Goal: Find specific page/section: Find specific page/section

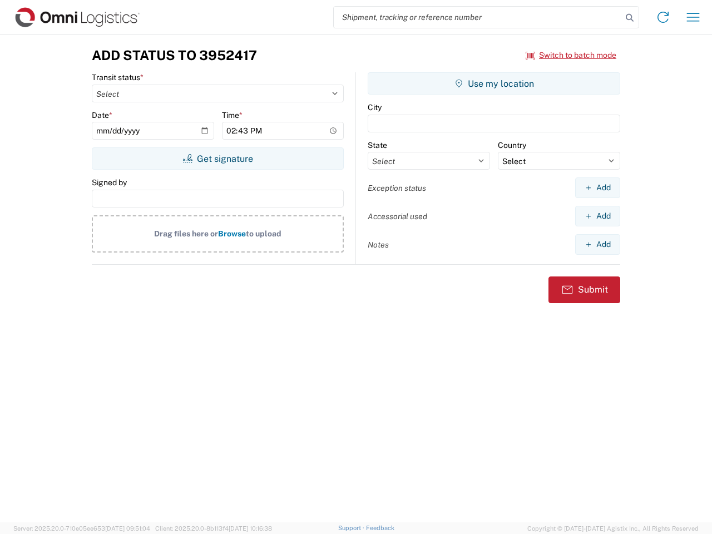
click at [478, 17] on input "search" at bounding box center [478, 17] width 288 height 21
click at [630, 18] on icon at bounding box center [630, 18] width 16 height 16
click at [663, 17] on icon at bounding box center [663, 17] width 18 height 18
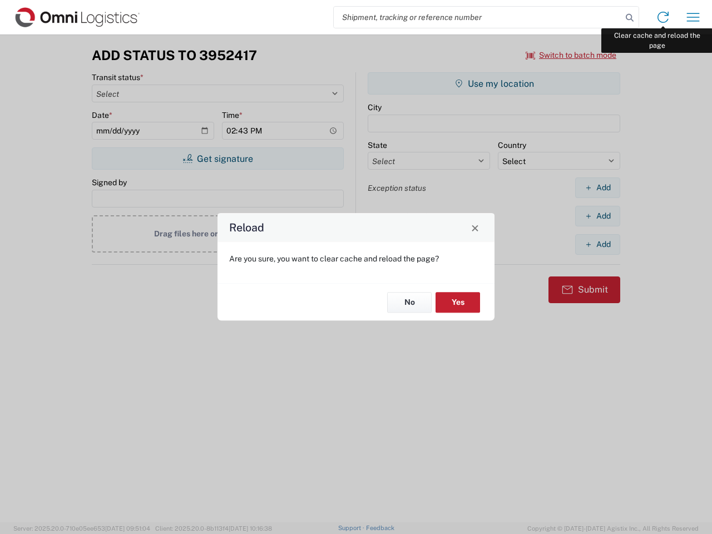
click at [693, 17] on div "Reload Are you sure, you want to clear cache and reload the page? No Yes" at bounding box center [356, 267] width 712 height 534
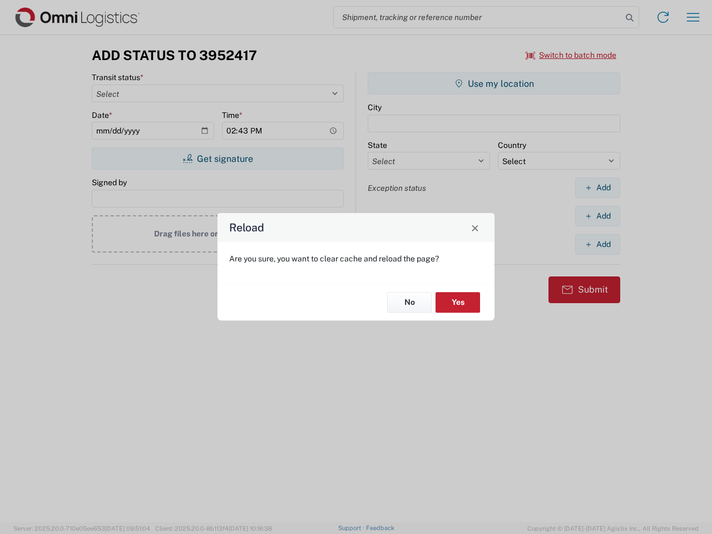
click at [571, 55] on div "Reload Are you sure, you want to clear cache and reload the page? No Yes" at bounding box center [356, 267] width 712 height 534
click at [217, 159] on div "Reload Are you sure, you want to clear cache and reload the page? No Yes" at bounding box center [356, 267] width 712 height 534
click at [494, 83] on div "Reload Are you sure, you want to clear cache and reload the page? No Yes" at bounding box center [356, 267] width 712 height 534
click at [597, 187] on div "Reload Are you sure, you want to clear cache and reload the page? No Yes" at bounding box center [356, 267] width 712 height 534
click at [597, 216] on div "Reload Are you sure, you want to clear cache and reload the page? No Yes" at bounding box center [356, 267] width 712 height 534
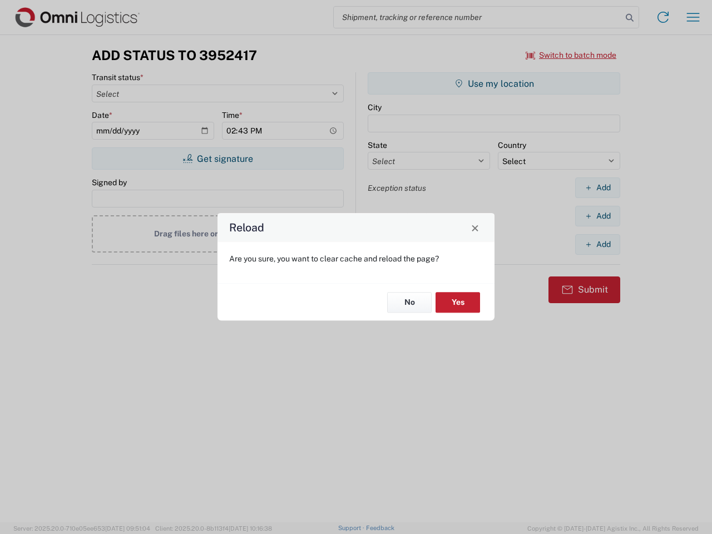
click at [597, 244] on div "Reload Are you sure, you want to clear cache and reload the page? No Yes" at bounding box center [356, 267] width 712 height 534
